Goal: Task Accomplishment & Management: Manage account settings

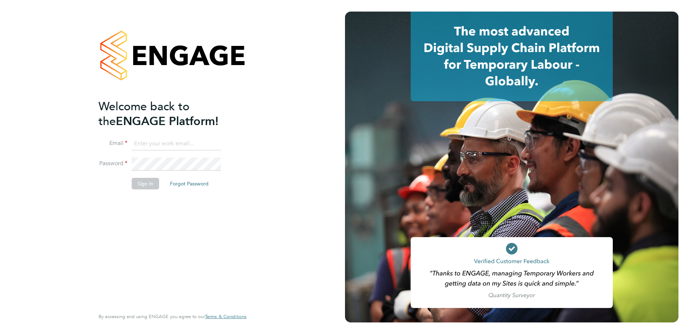
click at [172, 146] on input at bounding box center [176, 143] width 89 height 13
click at [151, 147] on input at bounding box center [176, 143] width 89 height 13
paste input "[EMAIL_ADDRESS][DOMAIN_NAME]"
type input "[EMAIL_ADDRESS][DOMAIN_NAME]"
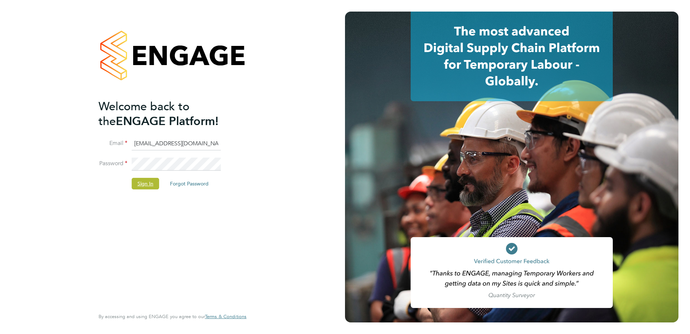
click at [144, 187] on button "Sign In" at bounding box center [145, 184] width 27 height 12
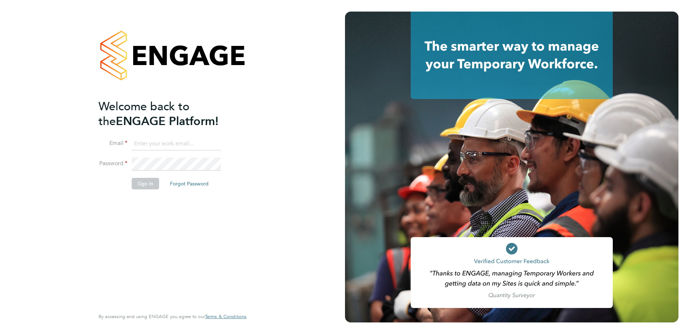
click at [159, 148] on input at bounding box center [176, 143] width 89 height 13
click at [0, 333] on com-1password-button at bounding box center [0, 334] width 0 height 0
click at [179, 144] on input at bounding box center [176, 143] width 89 height 13
click at [177, 143] on input at bounding box center [176, 143] width 89 height 13
paste input "[EMAIL_ADDRESS][DOMAIN_NAME]"
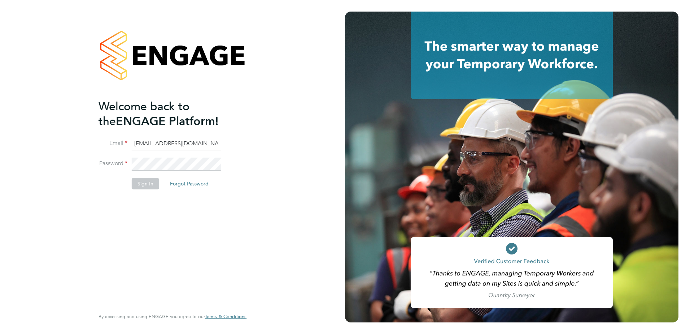
type input "[EMAIL_ADDRESS][DOMAIN_NAME]"
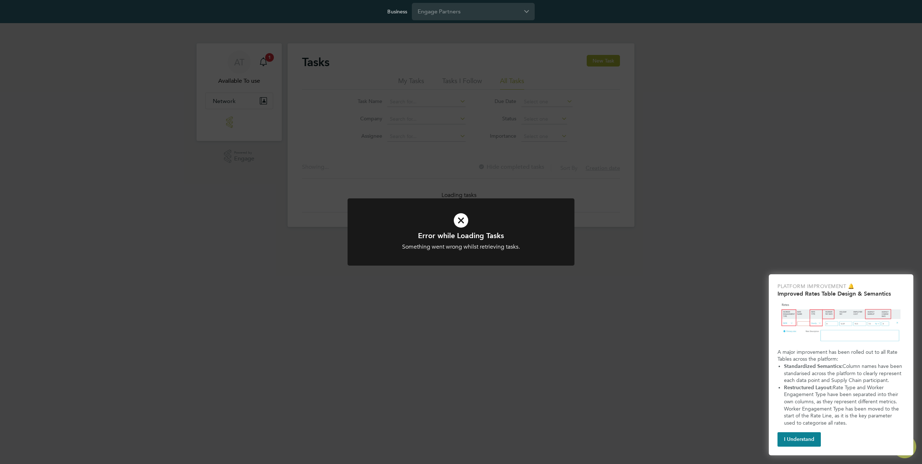
click at [801, 435] on button "I Understand" at bounding box center [798, 439] width 43 height 14
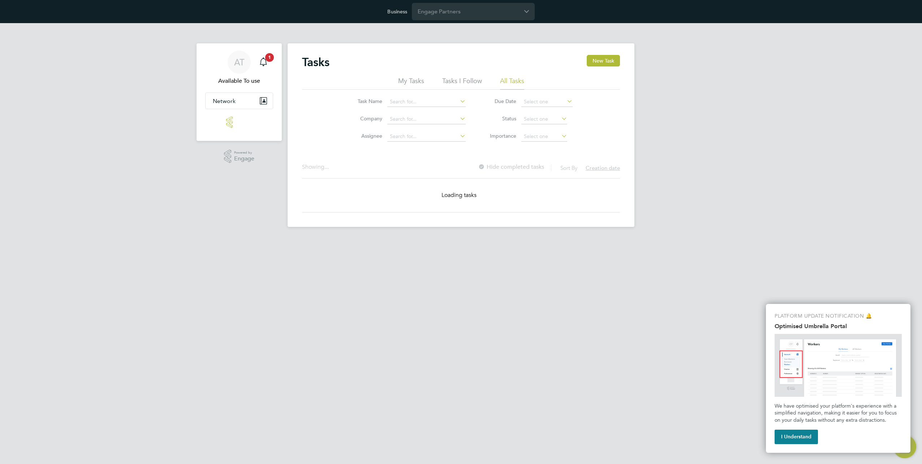
click at [484, 238] on html "Business Engage Partners AT Available To use Notifications 1 Applications: Netw…" at bounding box center [461, 119] width 922 height 238
click at [242, 77] on span "Available To use" at bounding box center [239, 81] width 68 height 9
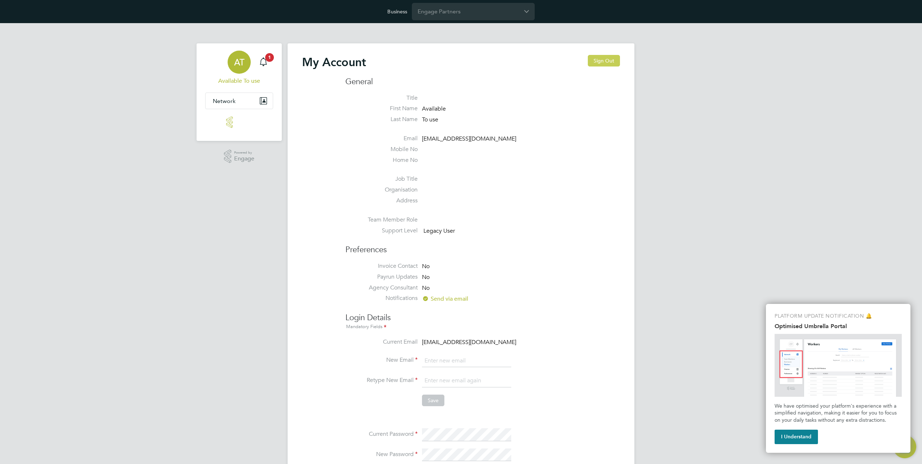
click at [594, 57] on button "Sign Out" at bounding box center [604, 61] width 32 height 12
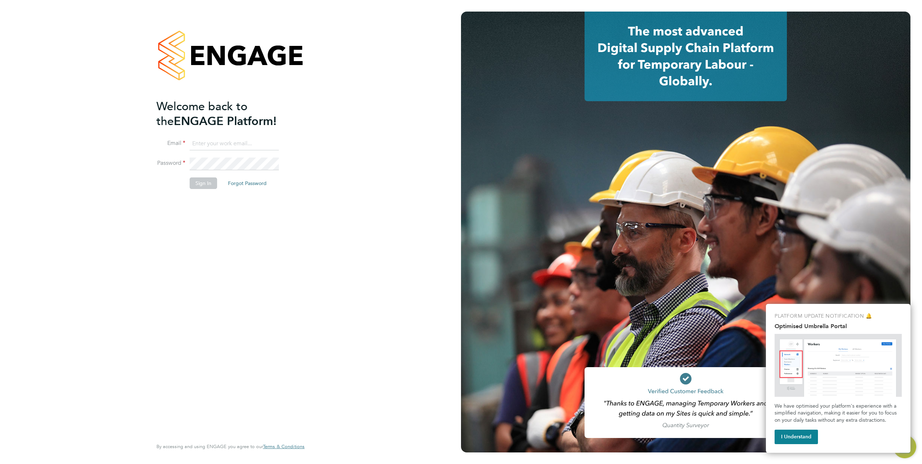
click at [218, 143] on input at bounding box center [234, 143] width 89 height 13
type input "[EMAIL_ADDRESS][DOMAIN_NAME]"
